Goal: Task Accomplishment & Management: Use online tool/utility

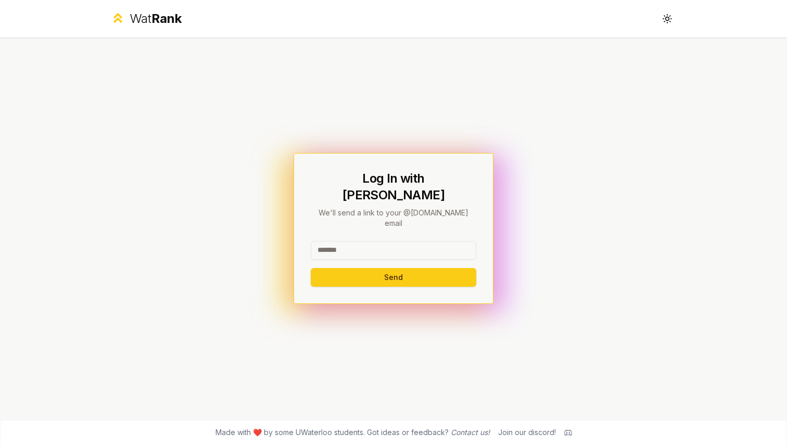
click at [335, 241] on input at bounding box center [394, 250] width 166 height 19
type input "********"
click at [336, 213] on p "We'll send a link to your @[DOMAIN_NAME] email" at bounding box center [394, 218] width 166 height 21
click at [347, 268] on button "Send" at bounding box center [394, 277] width 166 height 19
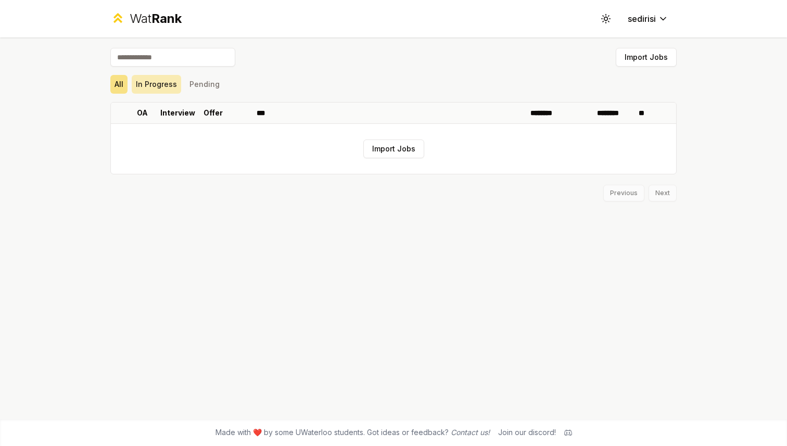
click at [159, 84] on button "In Progress" at bounding box center [156, 84] width 49 height 19
click at [214, 85] on button "Pending" at bounding box center [204, 84] width 39 height 19
click at [123, 88] on button "All" at bounding box center [118, 84] width 17 height 19
click at [369, 140] on button "Import Jobs" at bounding box center [393, 149] width 61 height 19
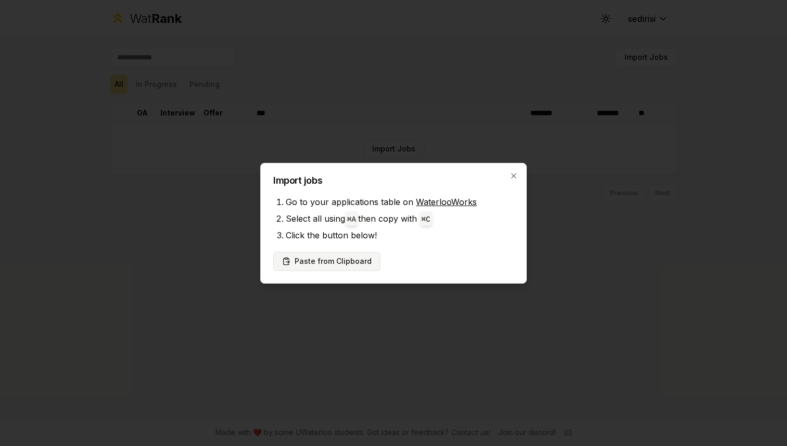
click at [359, 254] on button "Paste from Clipboard" at bounding box center [326, 261] width 107 height 19
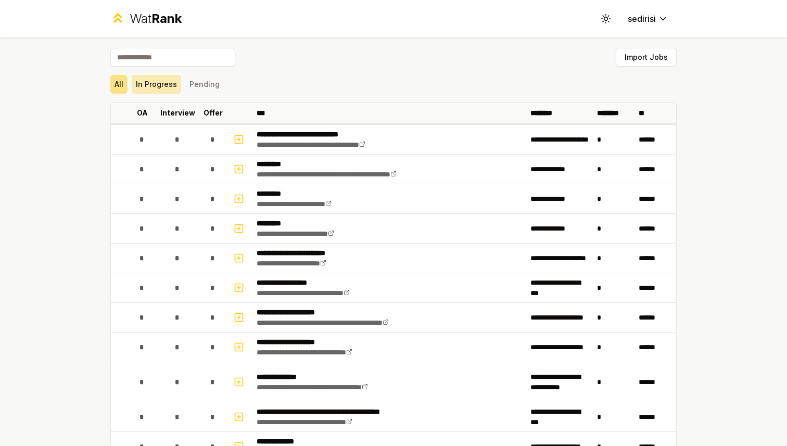
click at [168, 90] on button "In Progress" at bounding box center [156, 84] width 49 height 19
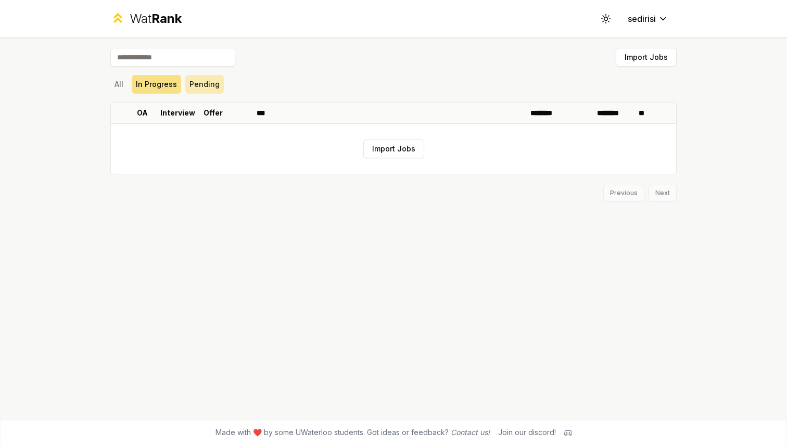
click at [194, 86] on button "Pending" at bounding box center [204, 84] width 39 height 19
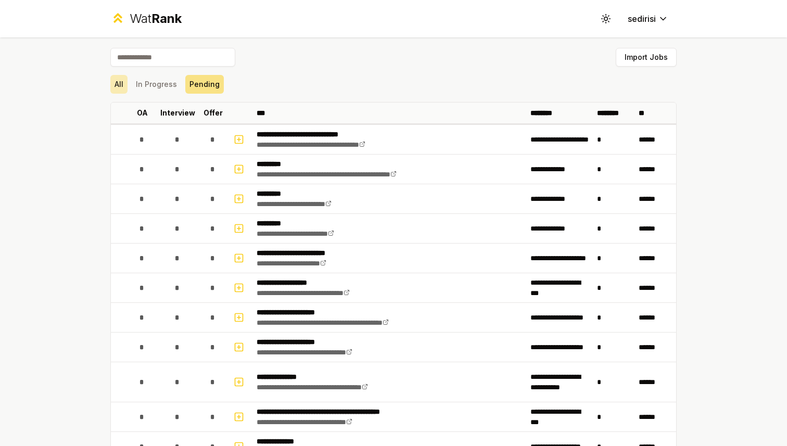
click at [111, 77] on button "All" at bounding box center [118, 84] width 17 height 19
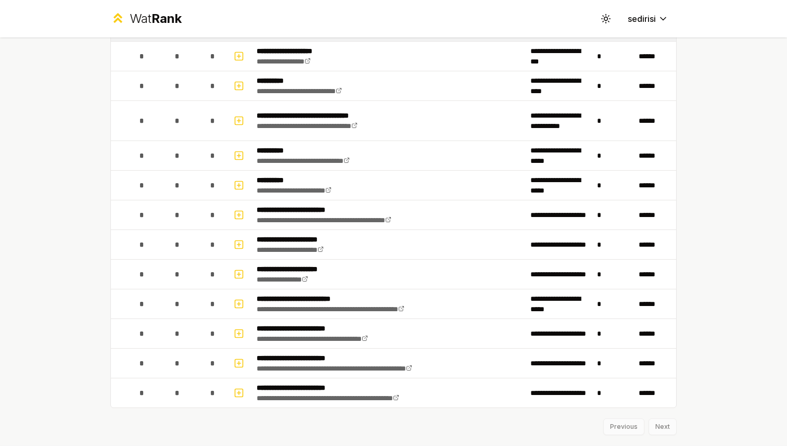
scroll to position [656, 0]
